Goal: Find specific page/section: Find specific page/section

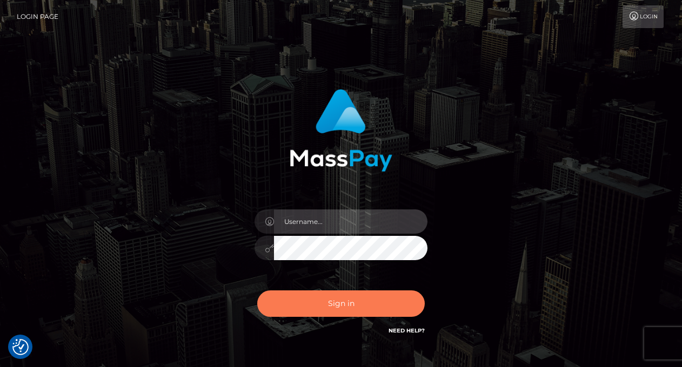
type input "vlad"
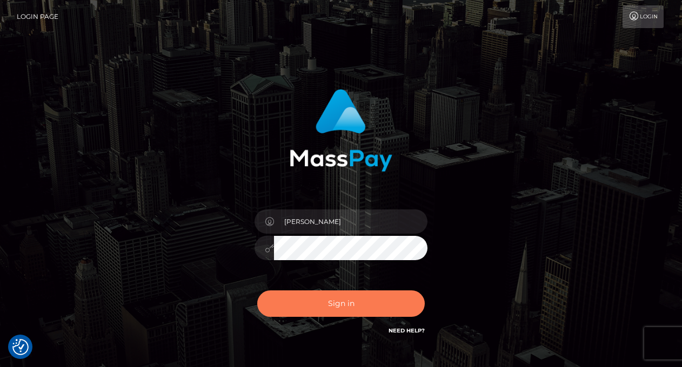
click at [325, 307] on button "Sign in" at bounding box center [340, 304] width 167 height 26
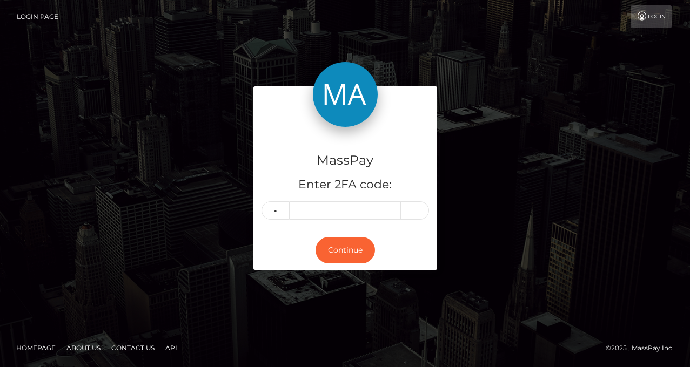
type input "8"
type input "2"
type input "3"
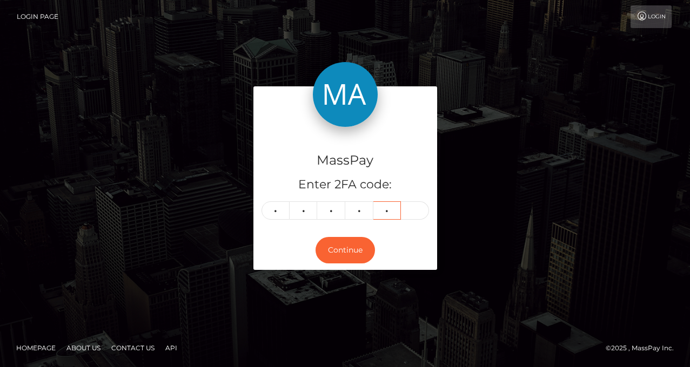
type input "0"
type input "6"
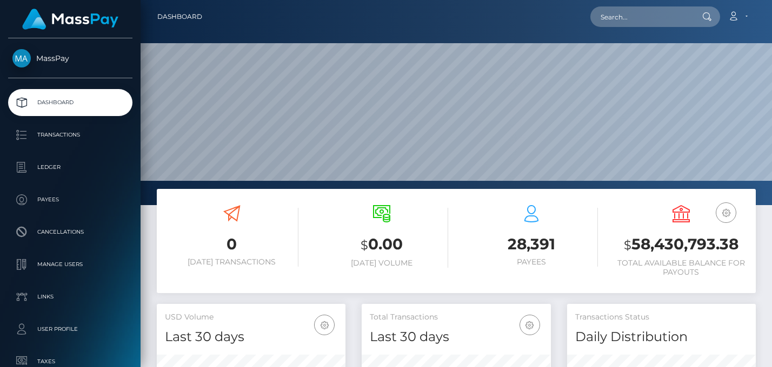
scroll to position [192, 189]
click at [627, 0] on nav "Dashboard Loading... Loading... Account Edit Profile" at bounding box center [455, 16] width 631 height 33
click at [627, 11] on input "text" at bounding box center [641, 16] width 102 height 21
paste input "7bd4a4d7beca47b8b8b327bcb82890af"
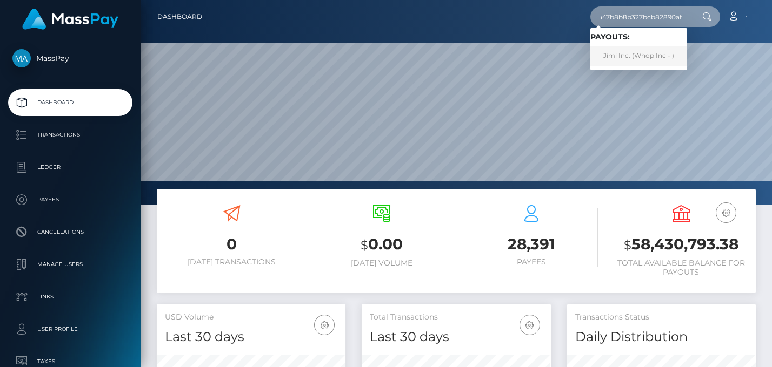
type input "7bd4a4d7beca47b8b8b327bcb82890af"
click at [628, 58] on link "Jimi Inc. (Whop Inc - )" at bounding box center [638, 56] width 97 height 20
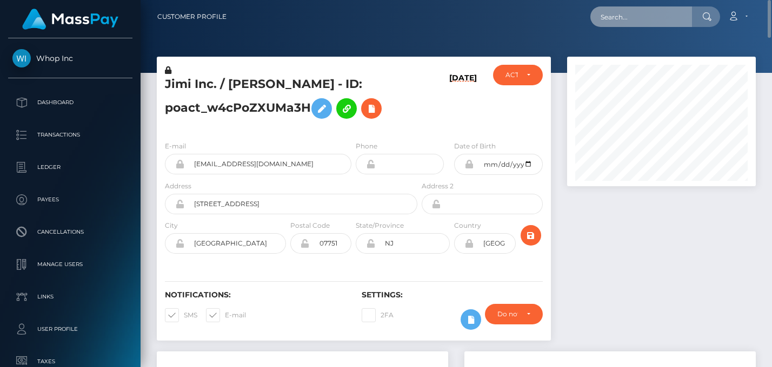
click at [629, 19] on input "text" at bounding box center [641, 16] width 102 height 21
paste input "057adbe7-e255-11ef-a75d-02a1b6596ec3"
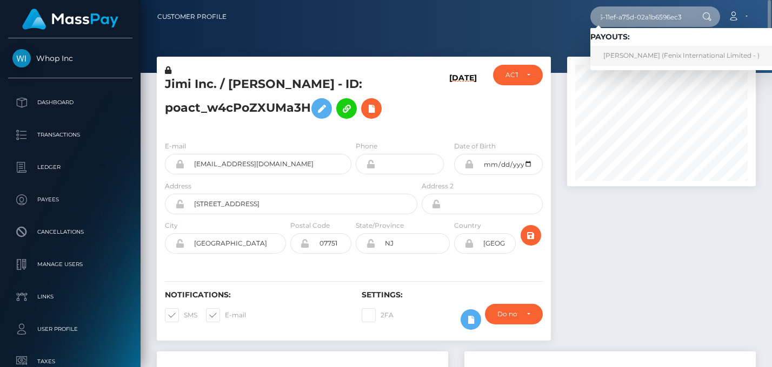
type input "057adbe7-e255-11ef-a75d-02a1b6596ec3"
click at [658, 55] on link "IZABEL SOLACE DVORAK (Fenix International Limited - )" at bounding box center [681, 56] width 182 height 20
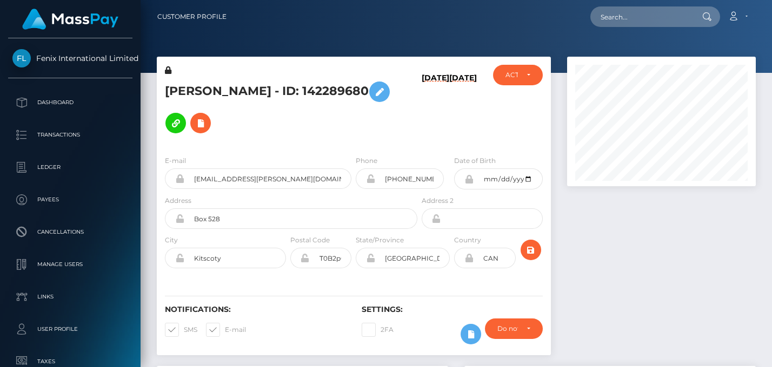
scroll to position [130, 189]
click at [627, 18] on input "text" at bounding box center [641, 16] width 102 height 21
paste input "09ee7df1-f2dd-11ef-a28c-06b8f39c6781"
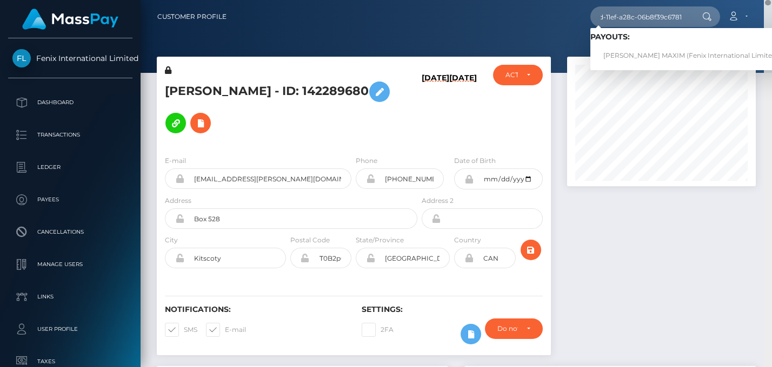
scroll to position [0, 0]
drag, startPoint x: 607, startPoint y: 5, endPoint x: 621, endPoint y: 12, distance: 16.2
click at [607, 5] on nav "Customer Profile 09ee7df1-f2dd-11ef-a28c-06b8f39c6781 Loading... Loading... Pay…" at bounding box center [455, 16] width 631 height 33
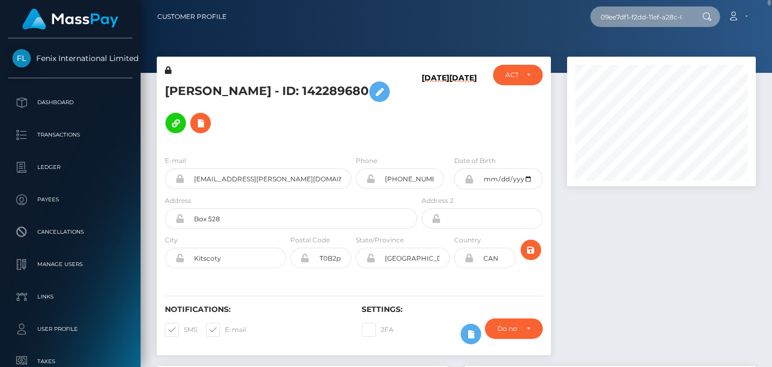
click at [631, 21] on input "09ee7df1-f2dd-11ef-a28c-06b8f39c6781" at bounding box center [641, 16] width 102 height 21
click at [632, 22] on input "09ee7df1-f2dd-11ef-a28c-06b8f39c6781" at bounding box center [641, 16] width 102 height 21
paste input "EFTR-0e30890a-f2cd-11ef-a28c-06b8f39c6781"
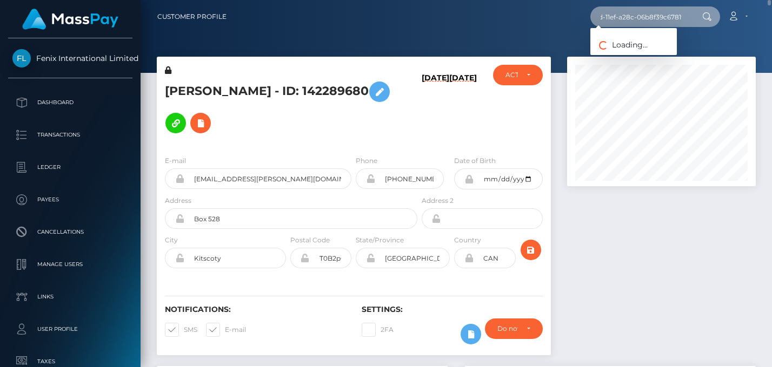
click at [632, 22] on input "09ee7df1EFTR-0e30890a-f2cd-11ef-a28c-06b8f39c6781f2dd-11ef-a28c-06b8f39c6781" at bounding box center [641, 16] width 102 height 21
paste input "EFTR-0e30890a-f2c"
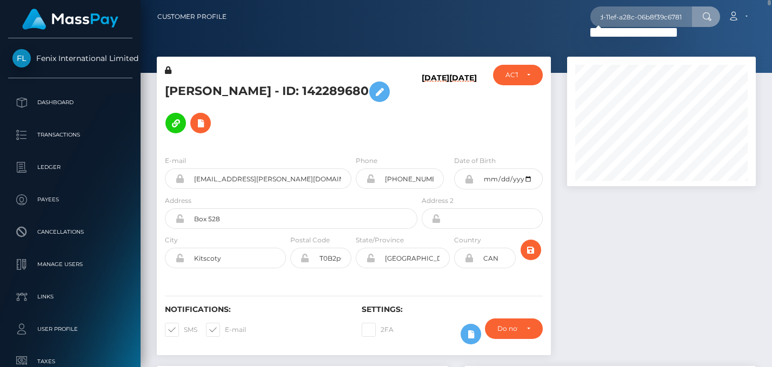
scroll to position [0, 0]
click at [639, 12] on input "EFTR-0e30890a-f2cd-11ef-a28c-06b8f39c6781" at bounding box center [641, 16] width 102 height 21
paste input "text"
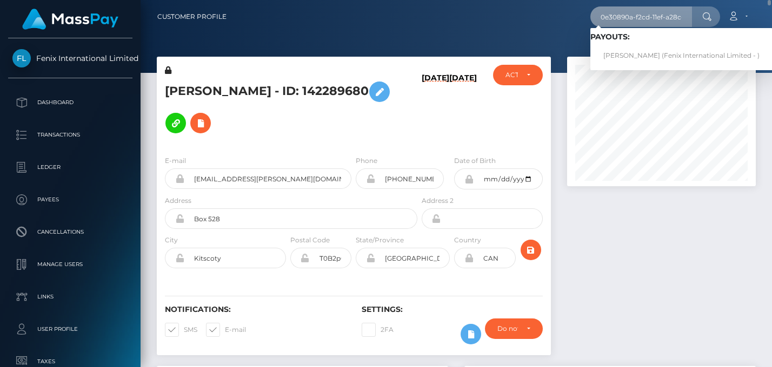
click at [638, 19] on input "0e30890a-f2cd-11ef-a28c-06b8f39c6781" at bounding box center [641, 16] width 102 height 21
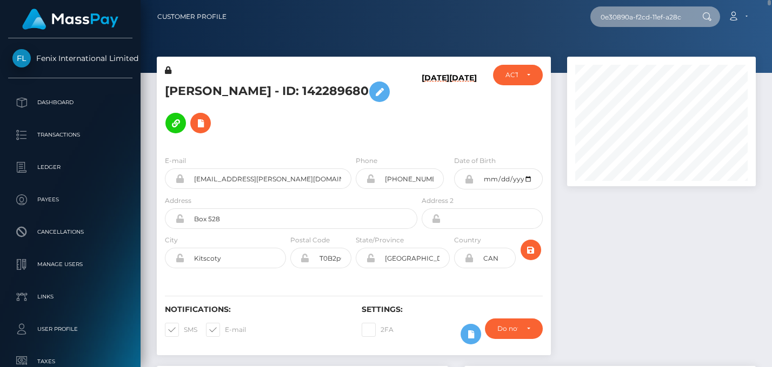
click at [638, 19] on input "0e30890a-f2cd-11ef-a28c-06b8f39c6781" at bounding box center [641, 16] width 102 height 21
paste input "12fdbcb1-de34-11ef-a75d-02a1b6596ec3"
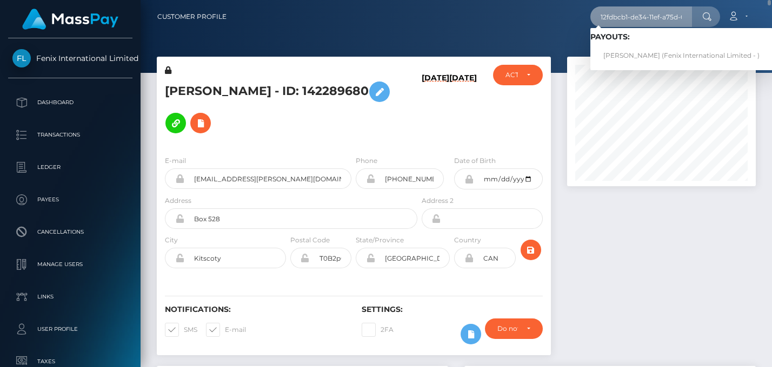
click at [636, 18] on input "12fdbcb1-de34-11ef-a75d-02a1b6596ec3" at bounding box center [641, 16] width 102 height 21
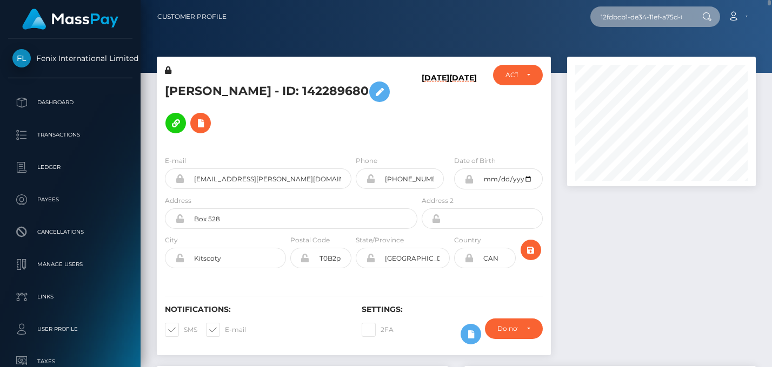
click at [636, 18] on input "12fdbcb1-de34-11ef-a75d-02a1b6596ec3" at bounding box center [641, 16] width 102 height 21
paste input "756c578-dbe5"
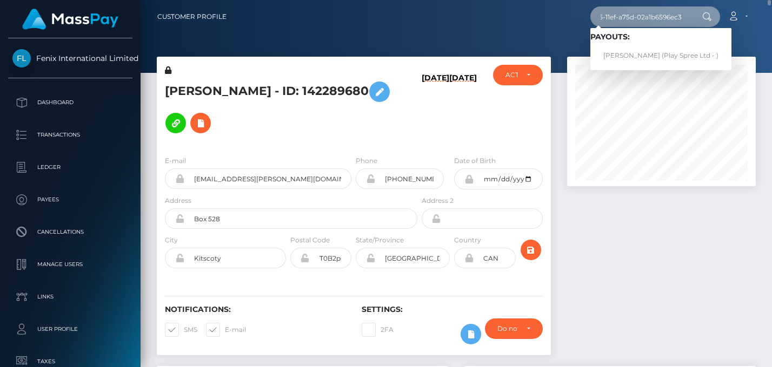
type input "1756c578-dbe5-11ef-a75d-02a1b6596ec3"
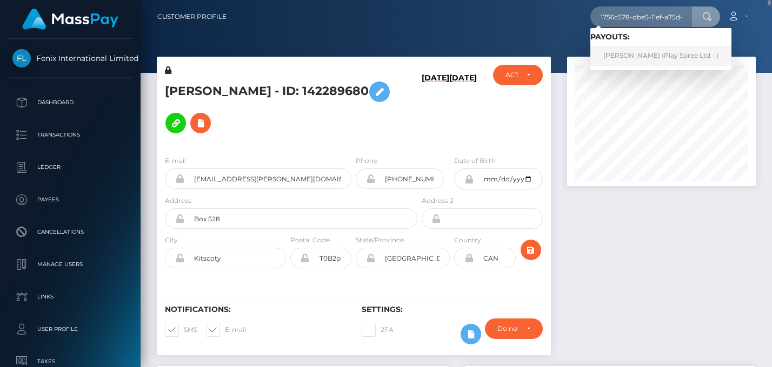
click at [652, 50] on link "ERIN MARIE METSKER (Play Spree Ltd - )" at bounding box center [660, 56] width 141 height 20
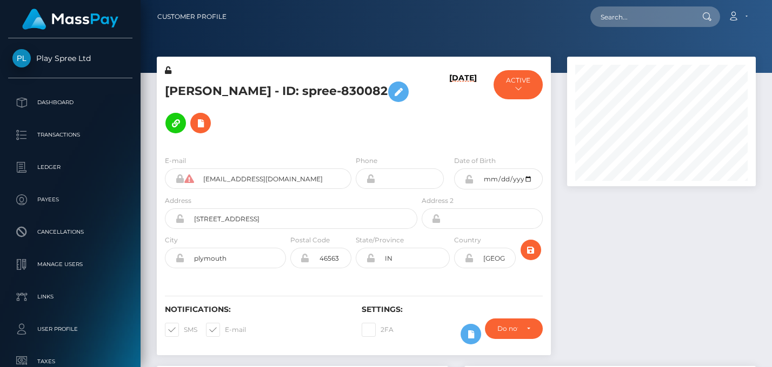
scroll to position [130, 189]
click at [632, 17] on input "text" at bounding box center [641, 16] width 102 height 21
paste input "63743541-c9bc-11ef-849e-06ce86a8d643"
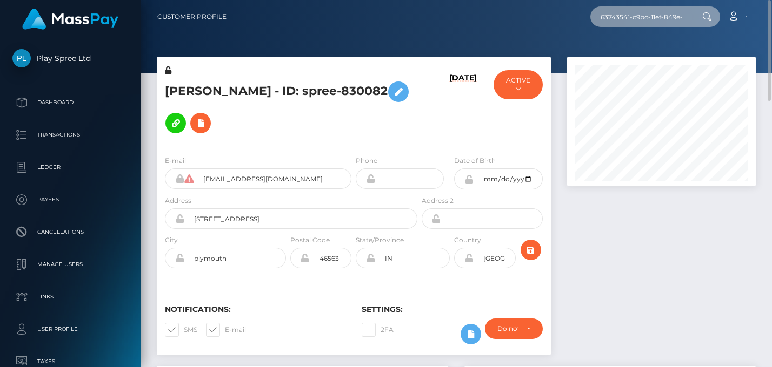
scroll to position [0, 50]
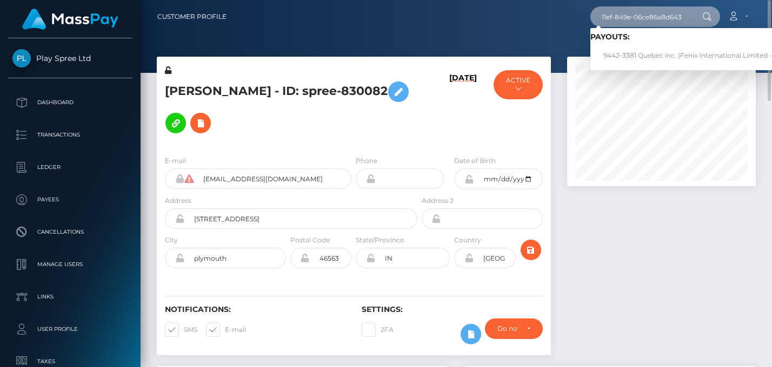
type input "63743541-c9bc-11ef-849e-06ce86a8d643"
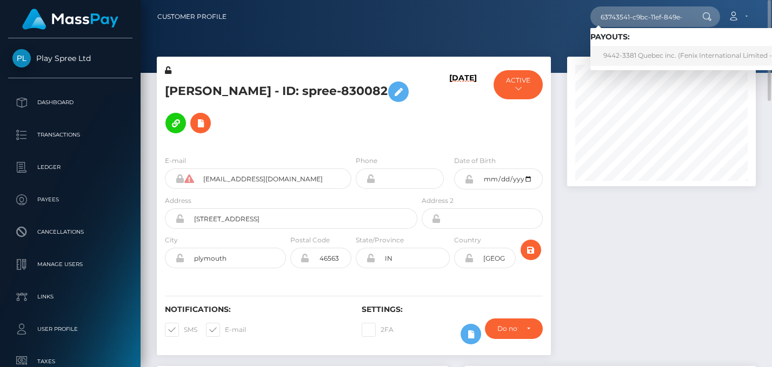
click at [648, 62] on link "9442-3381 Quebec inc. (Fenix International Limited - )" at bounding box center [689, 56] width 198 height 20
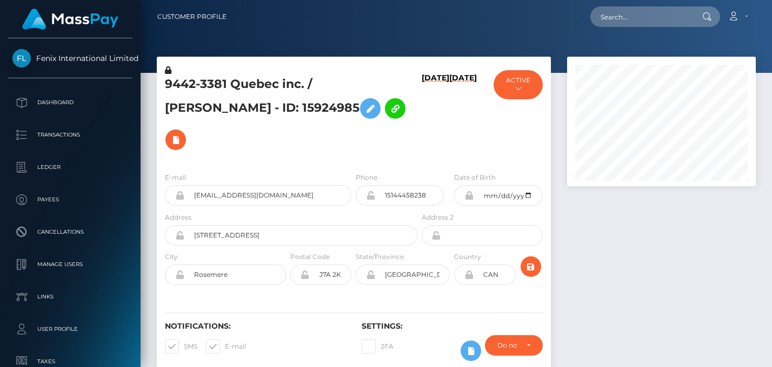
scroll to position [130, 189]
click at [619, 22] on input "text" at bounding box center [641, 16] width 102 height 21
paste input "6c4f3ce8-d4cb-11ef-a75d-02a1b6596ec3"
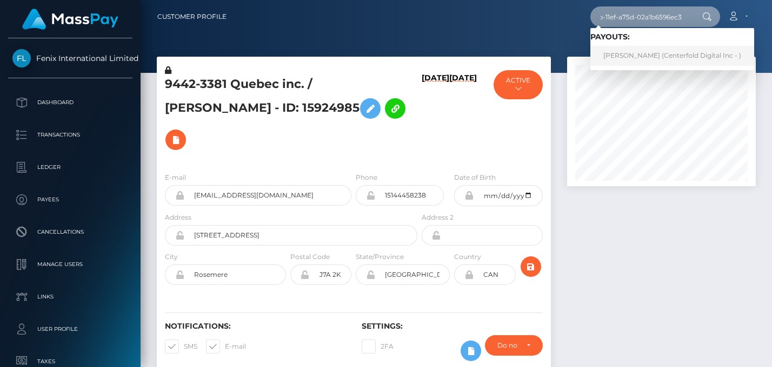
type input "6c4f3ce8-d4cb-11ef-a75d-02a1b6596ec3"
click at [654, 61] on link "Maddie Peveril (Centerfold Digital Inc - )" at bounding box center [672, 56] width 164 height 20
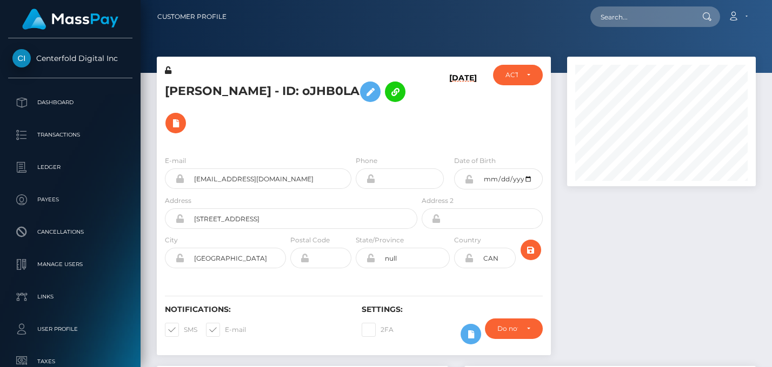
scroll to position [130, 189]
click at [639, 25] on input "text" at bounding box center [641, 16] width 102 height 21
paste input "7fdc4732-f4e3-11ef-a28c-06b8f39c6781"
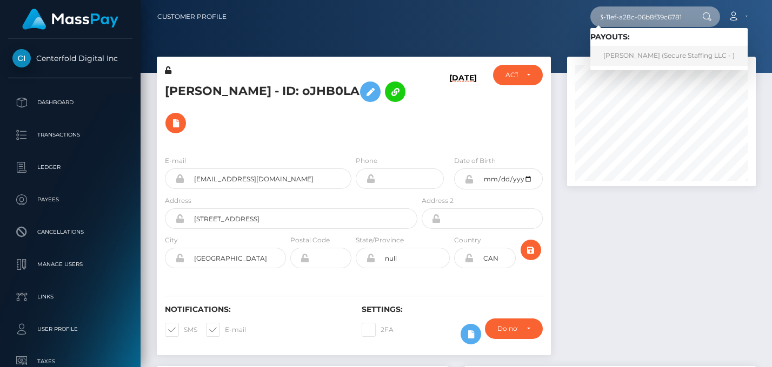
type input "7fdc4732-f4e3-11ef-a28c-06b8f39c6781"
click at [651, 57] on link "Nursultan Askerovich Toktosunov (Secure Staffing LLC - )" at bounding box center [668, 56] width 157 height 20
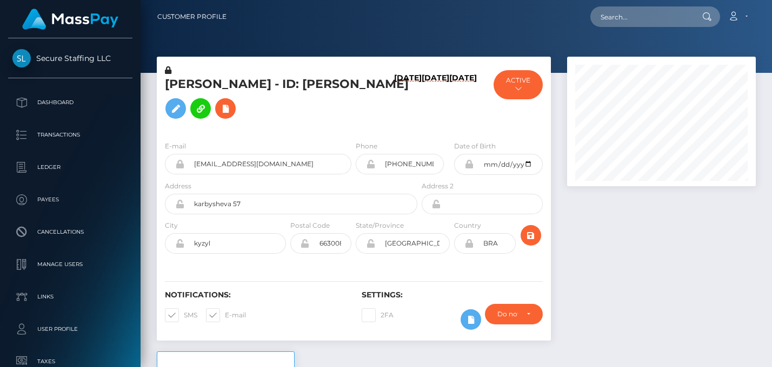
scroll to position [130, 189]
click at [629, 16] on input "text" at bounding box center [641, 16] width 102 height 21
paste input "ccabd396-b979-11ef-8906-06ce86a8d643"
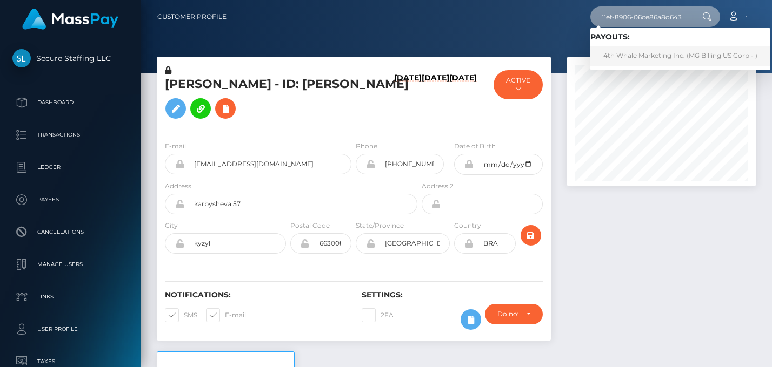
type input "ccabd396-b979-11ef-8906-06ce86a8d643"
click at [662, 62] on link "4th Whale Marketing Inc. (MG Billing US Corp - )" at bounding box center [680, 56] width 180 height 20
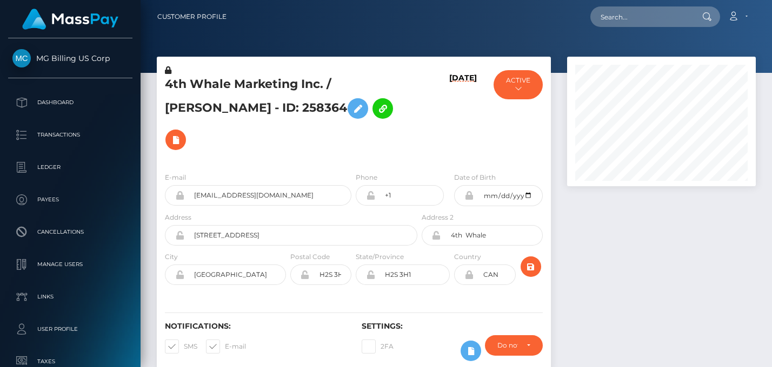
scroll to position [130, 189]
click at [648, 9] on input "text" at bounding box center [641, 16] width 102 height 21
paste input "f58dd530-b0ac-11ef-93c4-02378e9ea7b9"
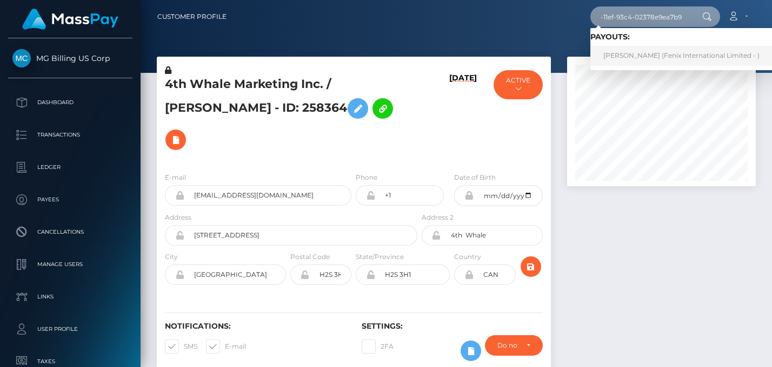
type input "f58dd530-b0ac-11ef-93c4-02378e9ea7b9"
